Goal: Information Seeking & Learning: Check status

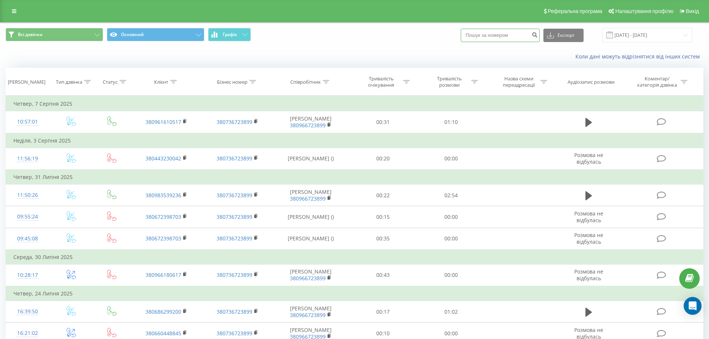
click at [478, 36] on input at bounding box center [500, 35] width 79 height 13
type input "0982342202"
click at [640, 36] on input "[DATE] - [DATE]" at bounding box center [647, 35] width 90 height 15
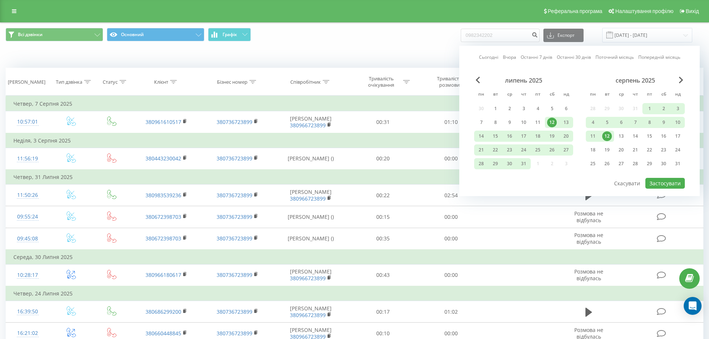
click at [609, 57] on link "Поточний місяць" at bounding box center [615, 57] width 38 height 7
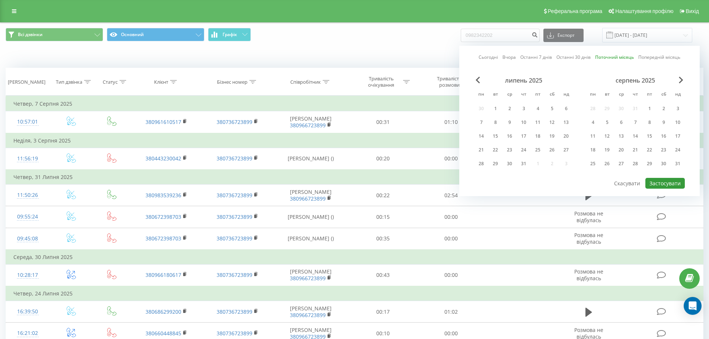
click at [671, 182] on button "Застосувати" at bounding box center [665, 183] width 39 height 11
type input "[DATE] - [DATE]"
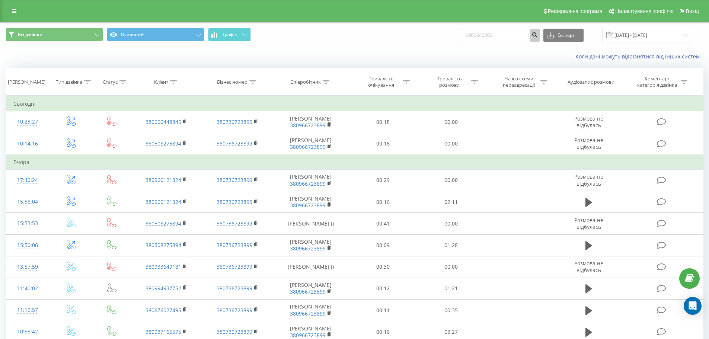
click at [540, 40] on button "submit" at bounding box center [535, 35] width 10 height 13
click at [538, 35] on icon "submit" at bounding box center [535, 34] width 6 height 4
